Goal: Information Seeking & Learning: Check status

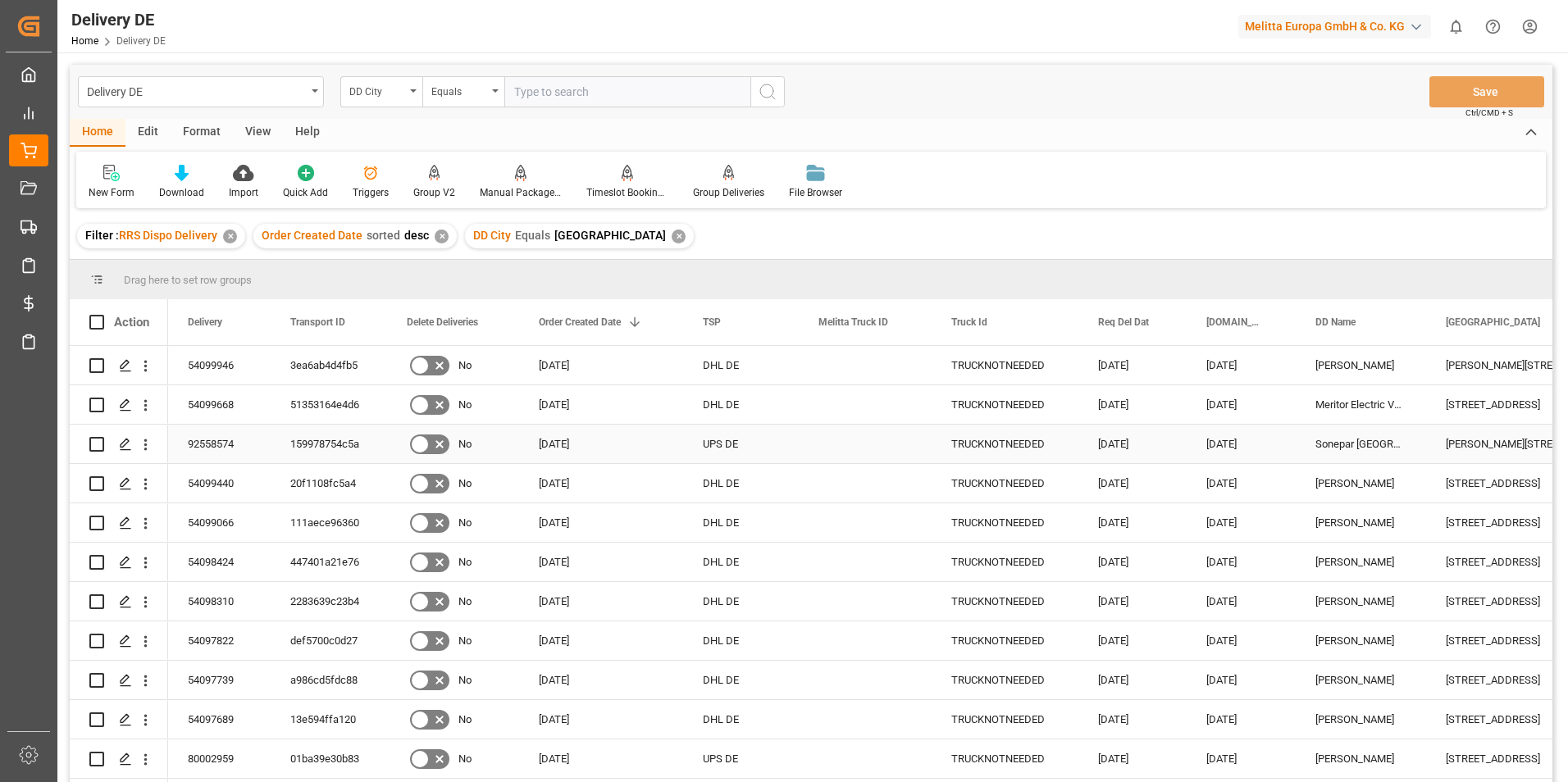
click at [1019, 450] on div "TRUCKNOTNEEDED" at bounding box center [1004, 443] width 147 height 38
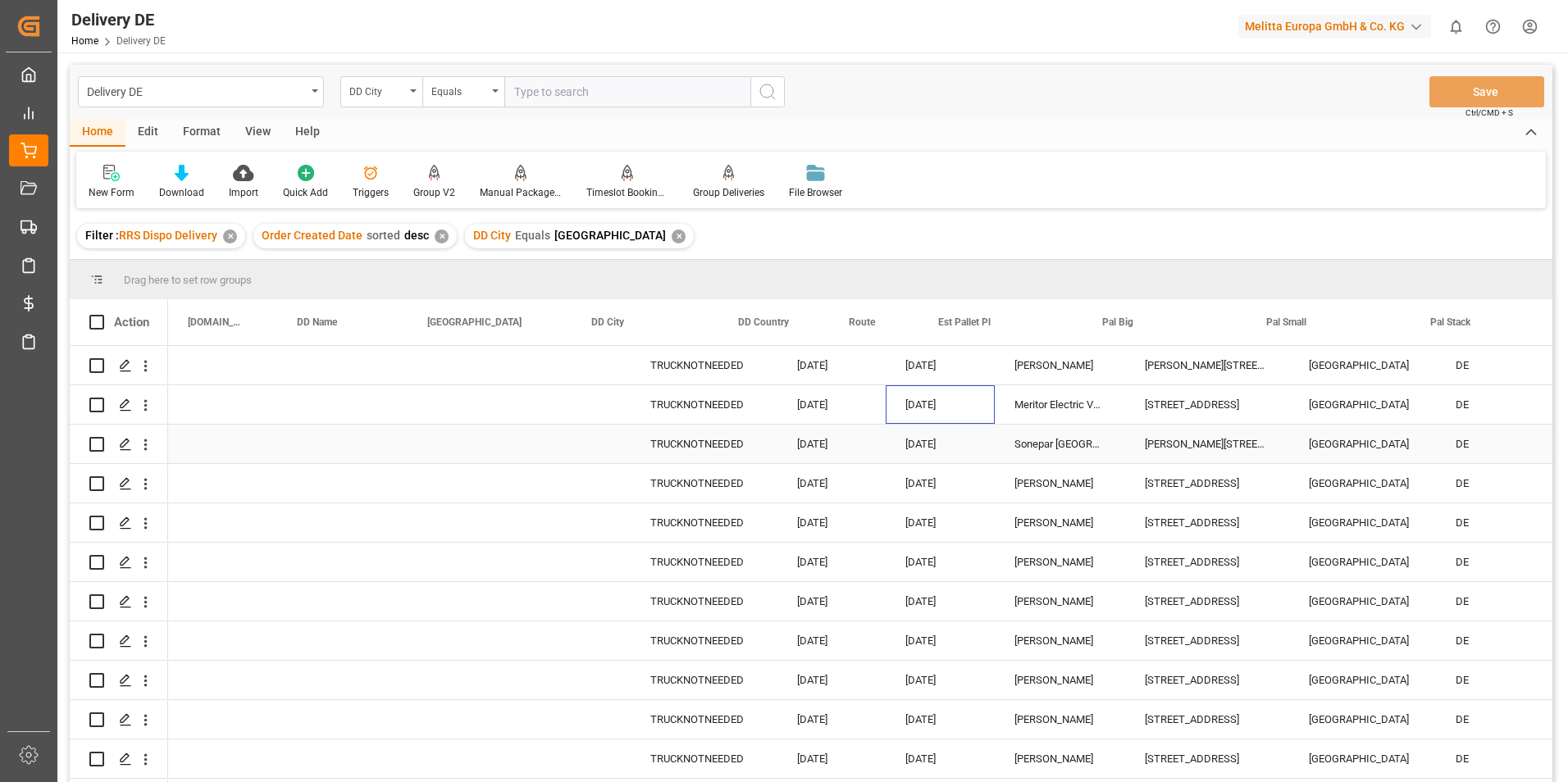
scroll to position [0, 1019]
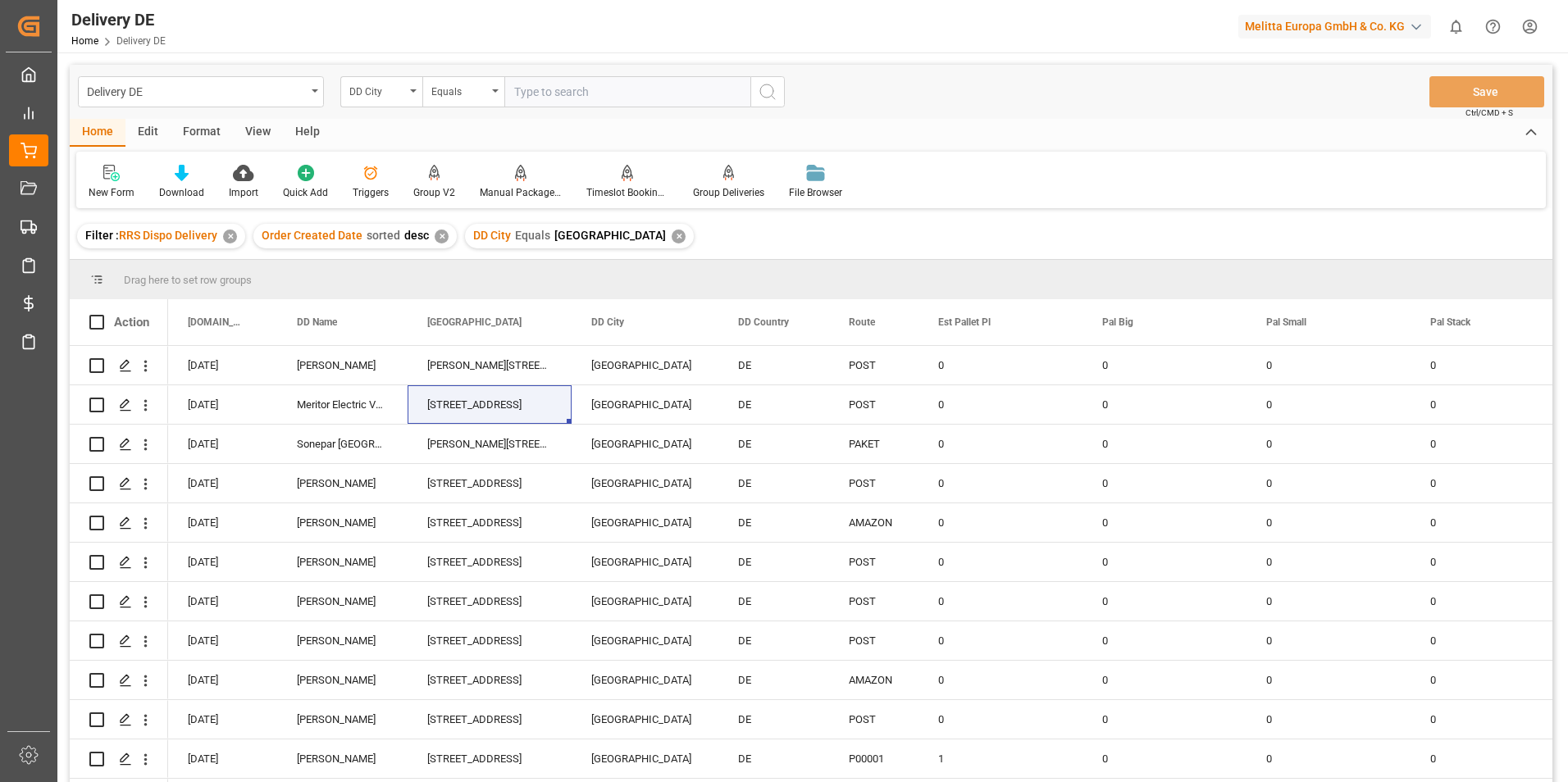
click at [1496, 235] on div "Filter : RRS Dispo Delivery ✕ Order Created Date sorted desc ✕ DD City Equals N…" at bounding box center [810, 236] width 1482 height 46
click at [532, 560] on div "[STREET_ADDRESS]" at bounding box center [489, 561] width 164 height 38
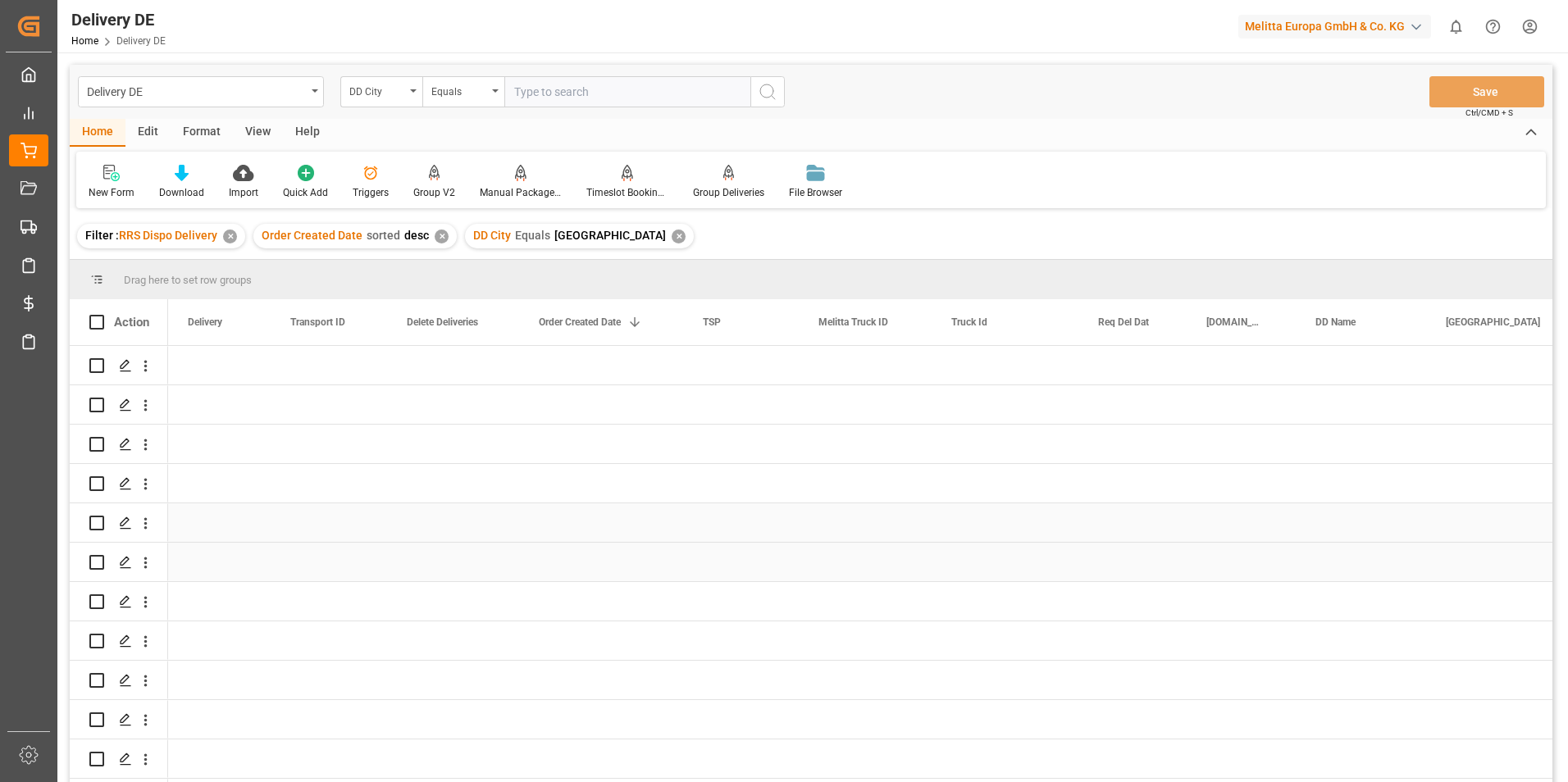
scroll to position [0, 0]
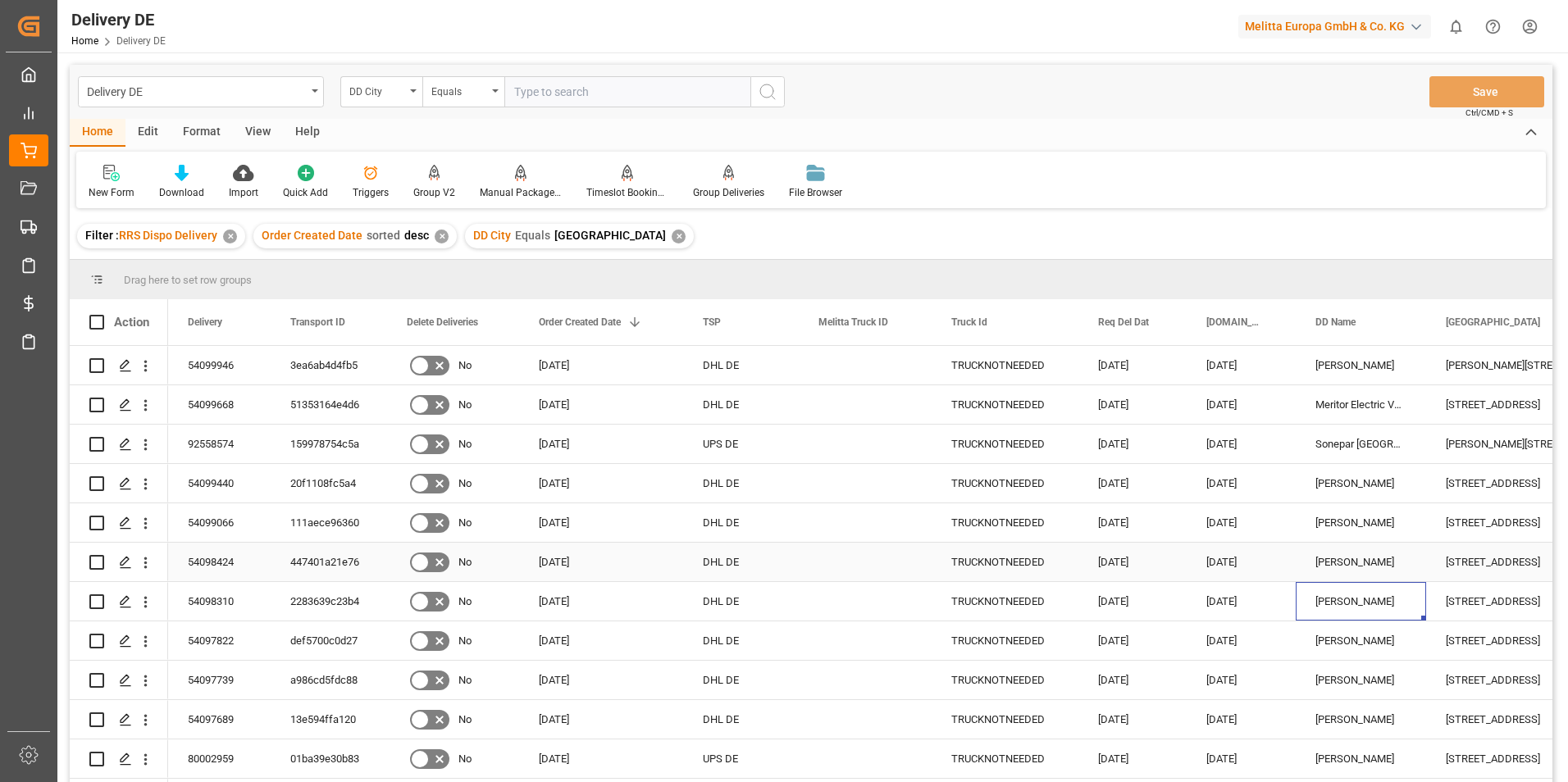
click at [1094, 558] on div "[DATE]" at bounding box center [1132, 561] width 108 height 38
click at [1323, 558] on div "[PERSON_NAME]" at bounding box center [1360, 561] width 130 height 38
click at [1317, 550] on div "[PERSON_NAME]" at bounding box center [1360, 570] width 130 height 57
click at [235, 559] on div "54098424" at bounding box center [219, 561] width 103 height 38
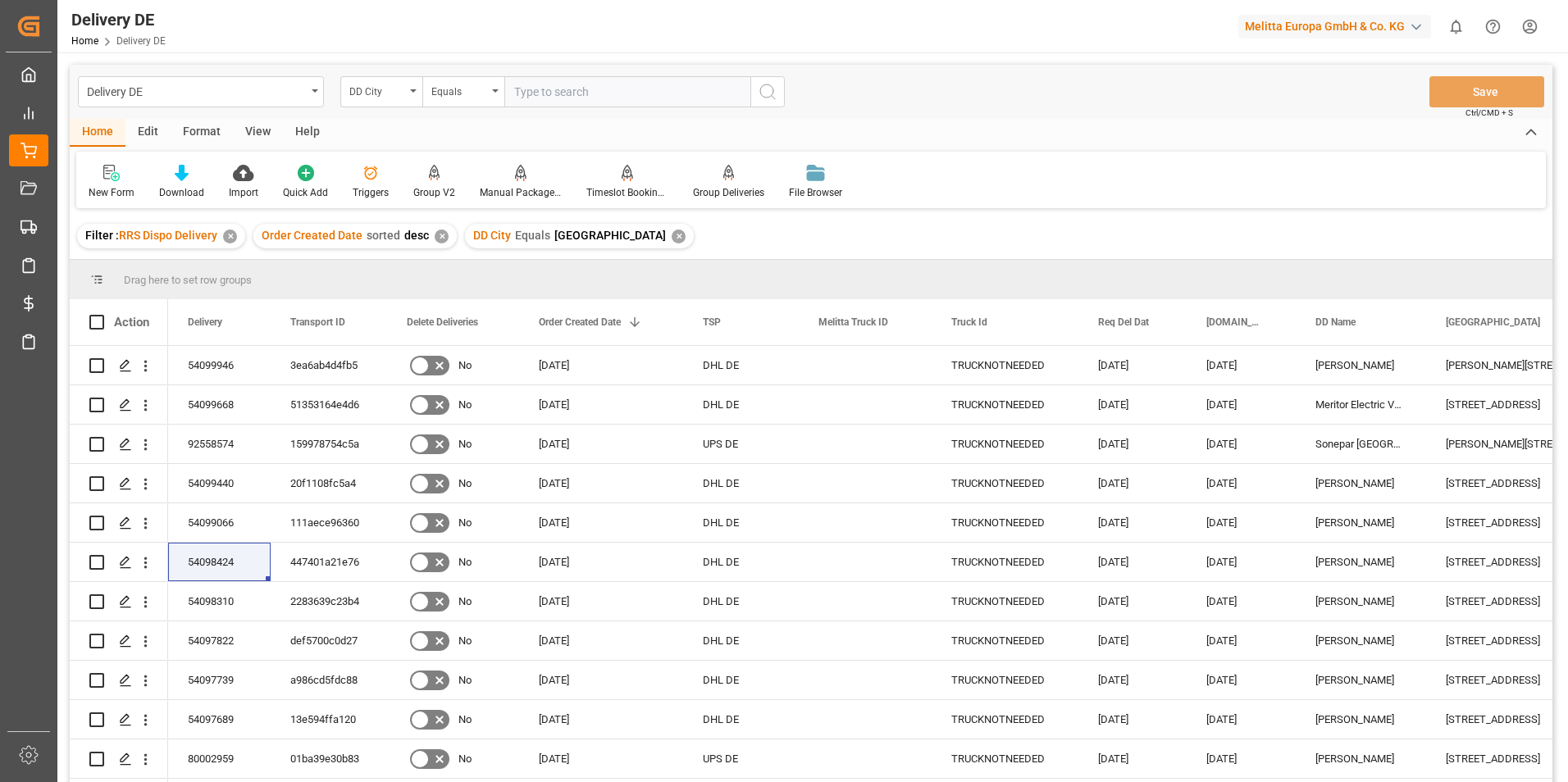
click at [1123, 26] on div at bounding box center [1157, 26] width 138 height 29
